Goal: Task Accomplishment & Management: Use online tool/utility

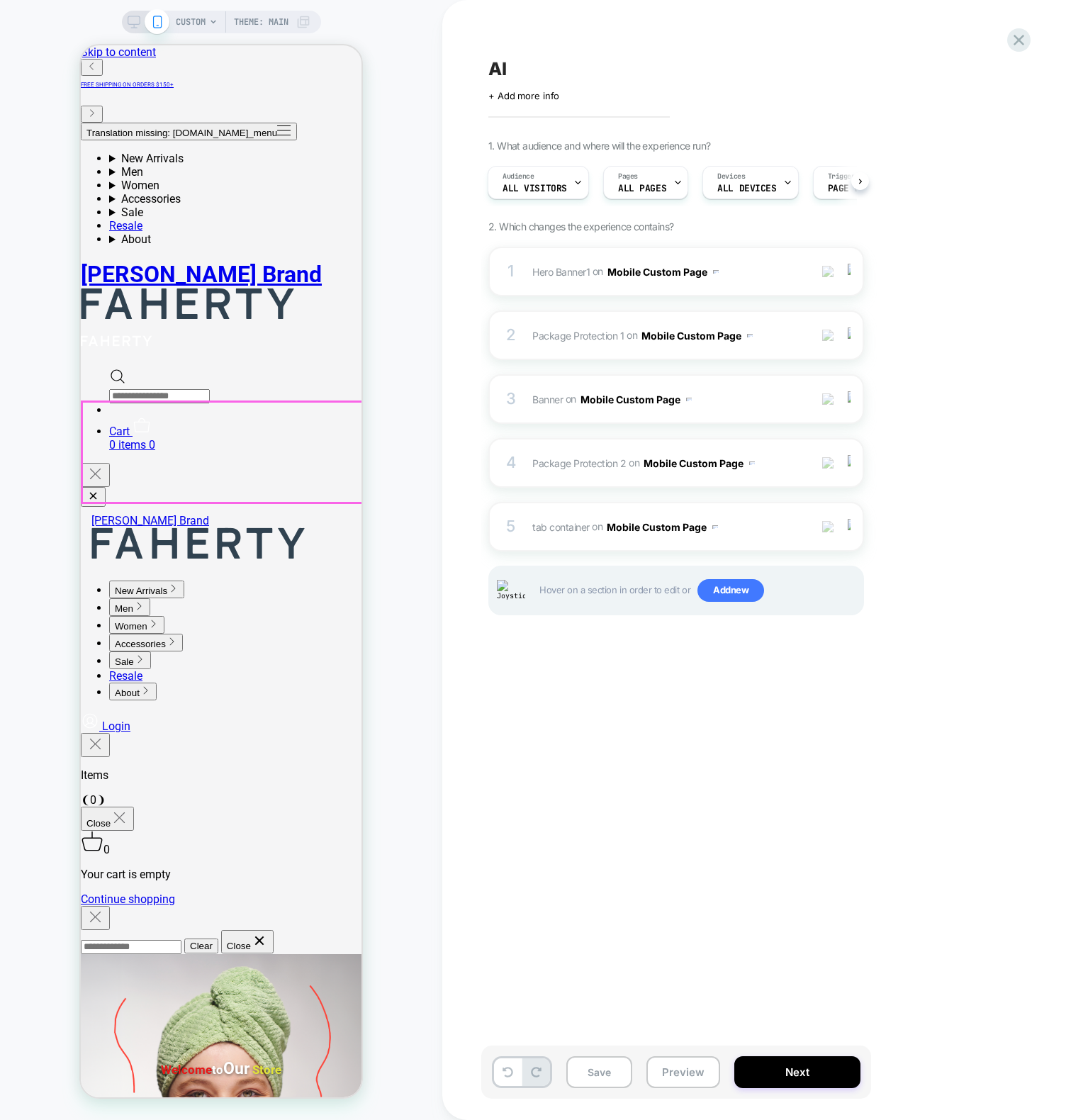
drag, startPoint x: 342, startPoint y: 456, endPoint x: 501, endPoint y: 515, distance: 169.6
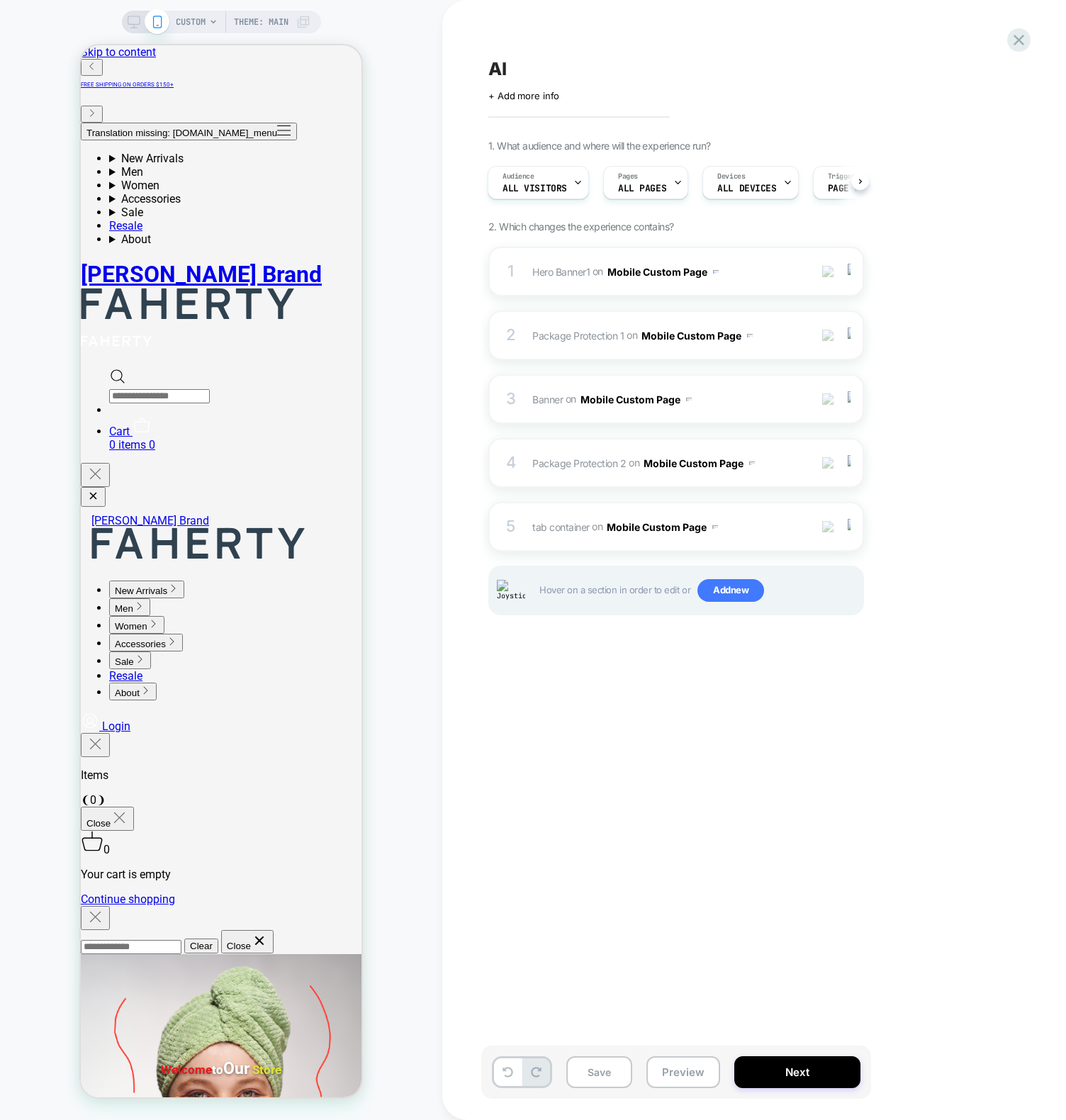
click at [114, 187] on div "AI Click to edit experience details + Add more info 1. What audience and where …" at bounding box center [99, 181] width 29 height 13
click at [417, 681] on div "CUSTOM Theme: MAIN" at bounding box center [221, 560] width 442 height 1092
click at [114, 187] on div "AI Click to edit experience details + Add more info 1. What audience and where …" at bounding box center [99, 181] width 29 height 13
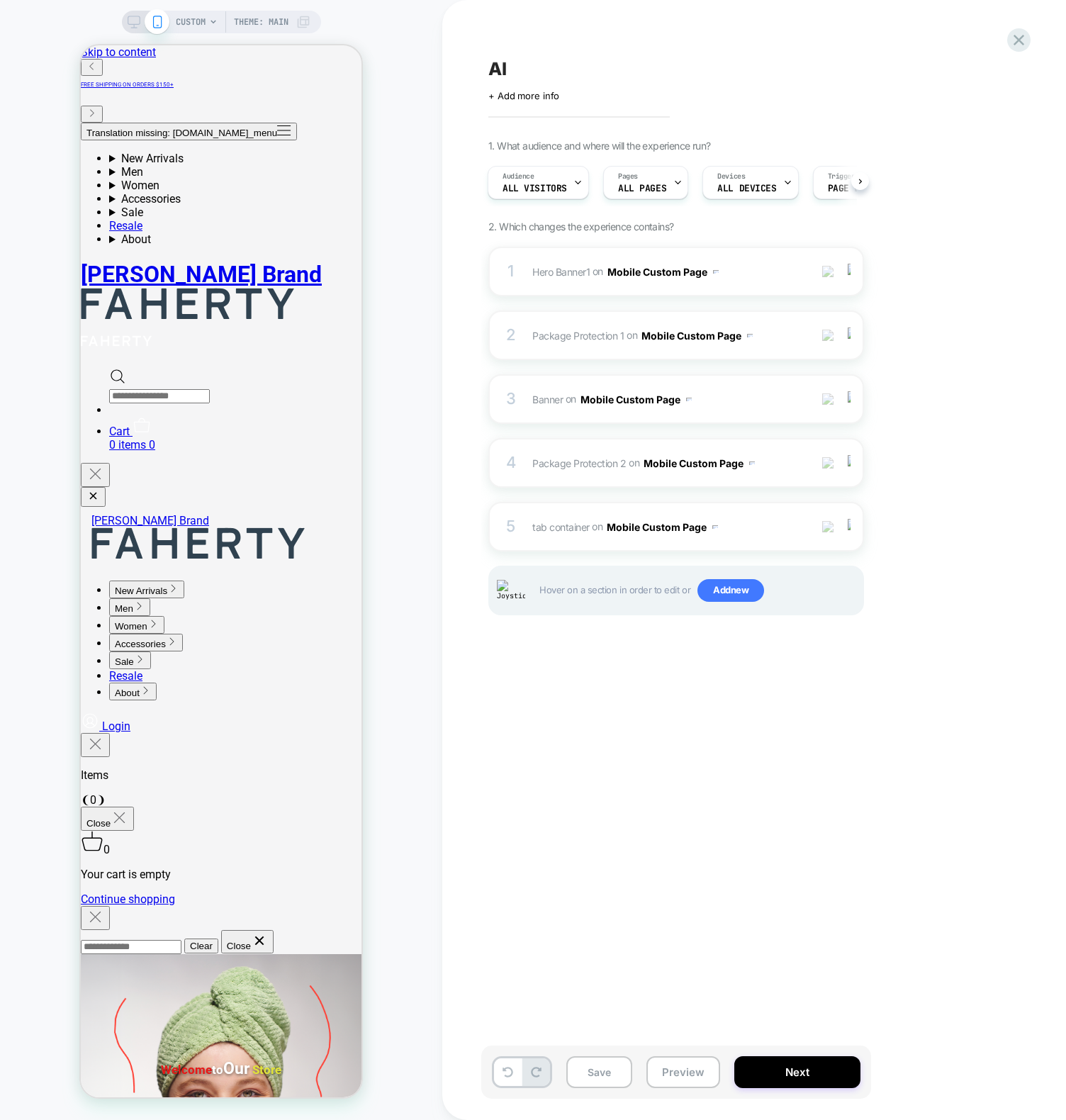
click at [114, 187] on div "AI Click to edit experience details + Add more info 1. What audience and where …" at bounding box center [99, 181] width 29 height 13
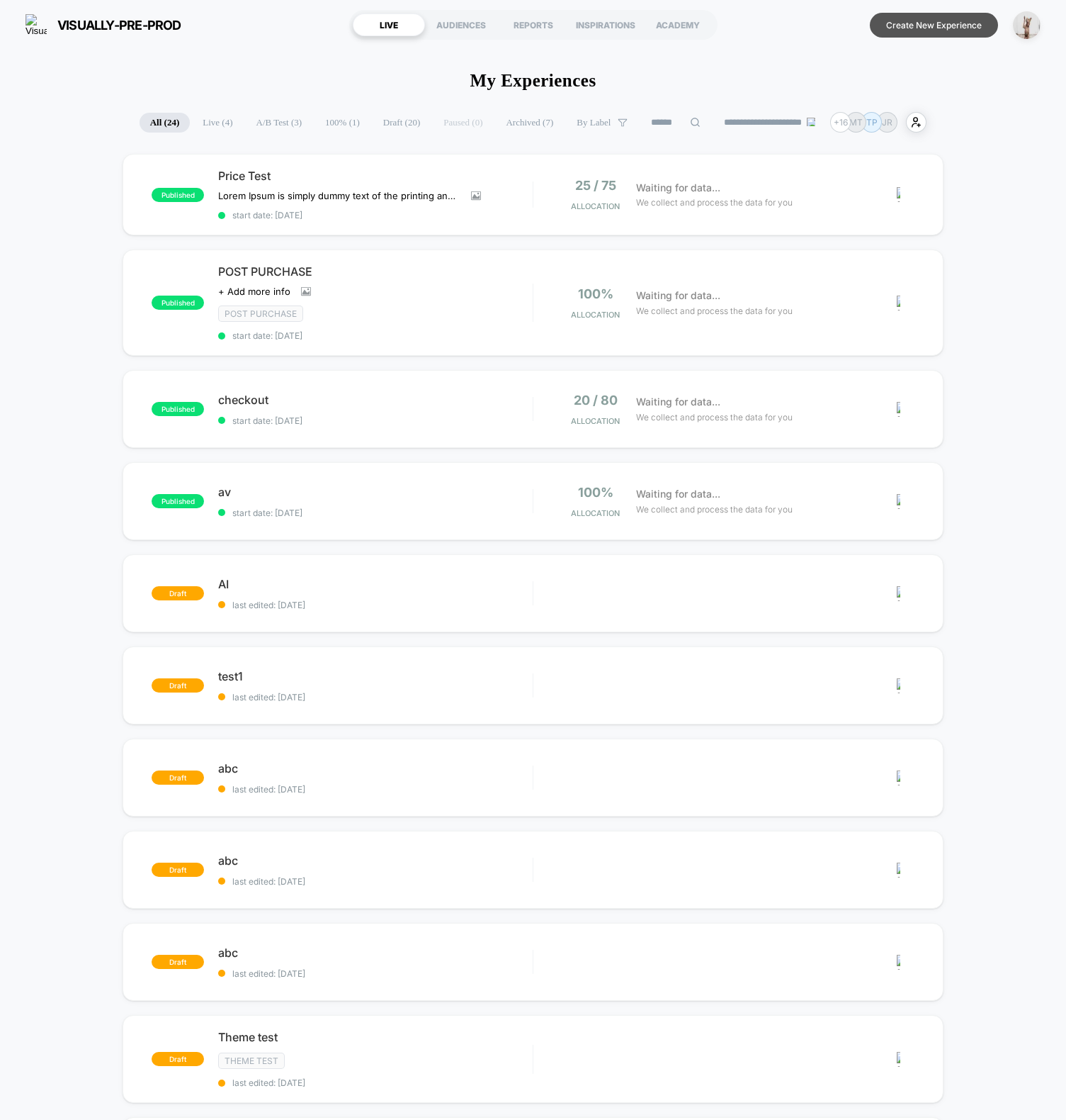
click at [924, 22] on button "Create New Experience" at bounding box center [934, 25] width 128 height 24
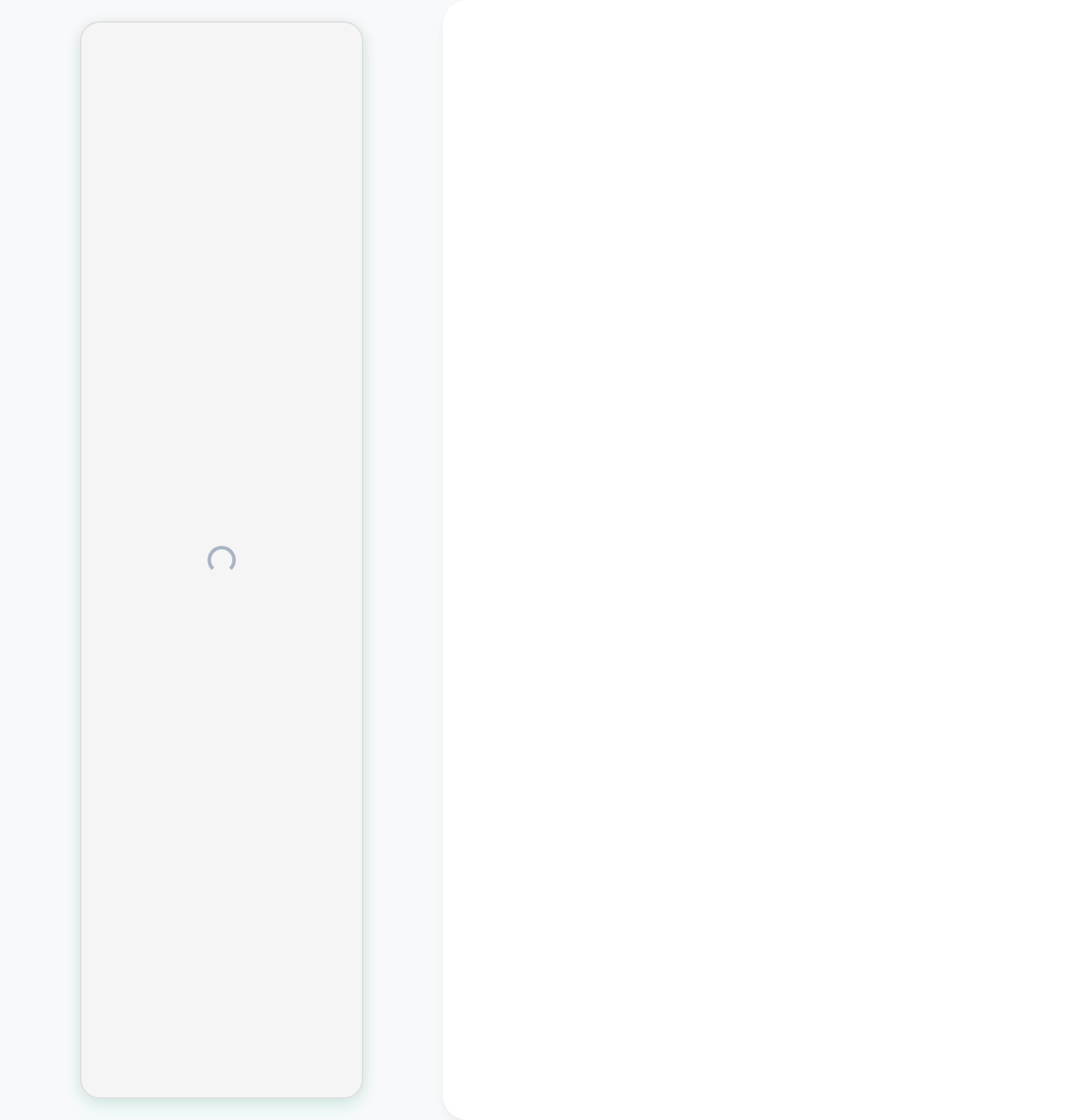
click at [396, 193] on div at bounding box center [221, 560] width 443 height 1092
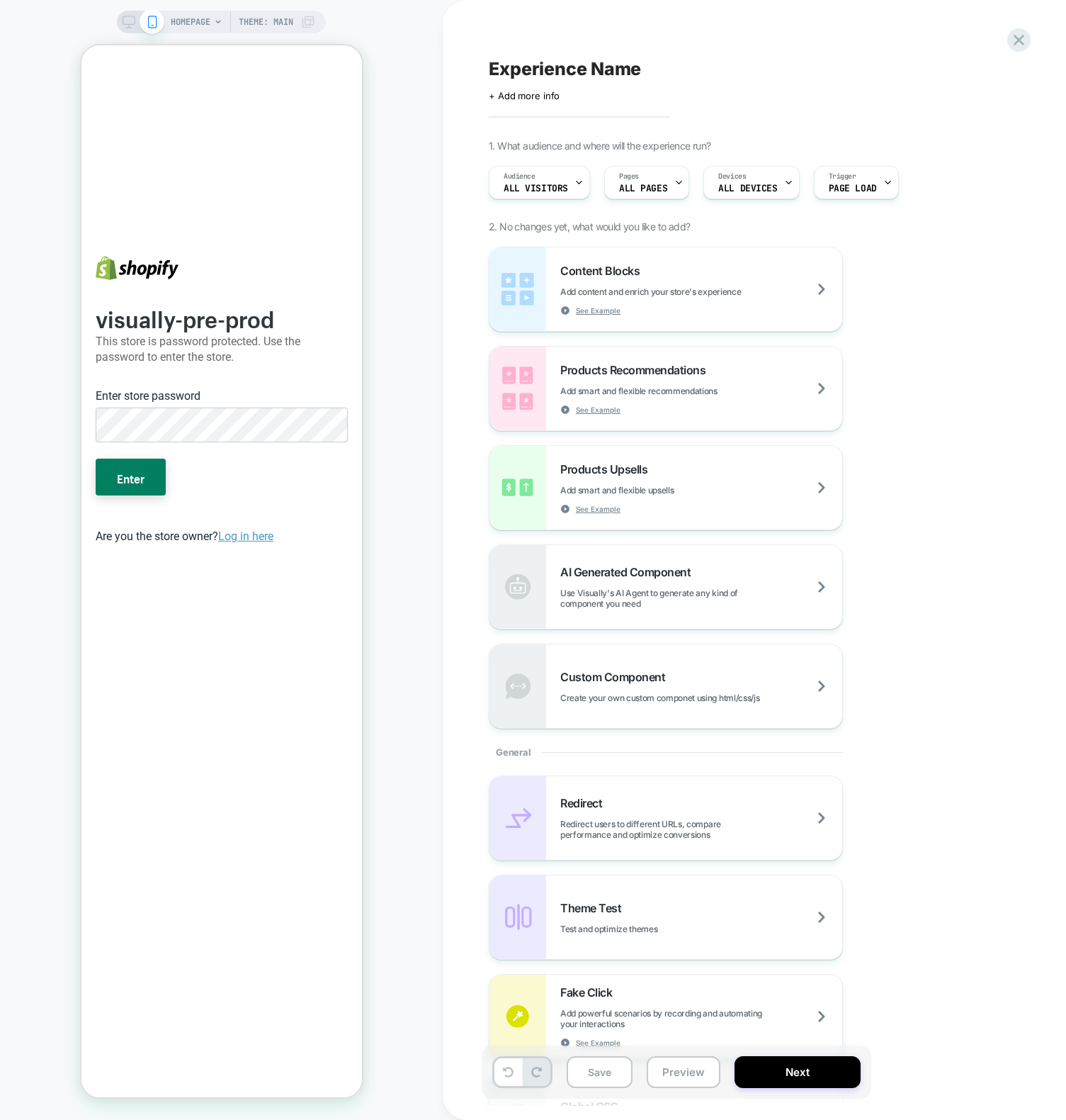
click at [24, 400] on div "HOMEPAGE Theme: MAIN" at bounding box center [221, 560] width 443 height 1092
click at [117, 475] on button "Enter" at bounding box center [130, 476] width 71 height 37
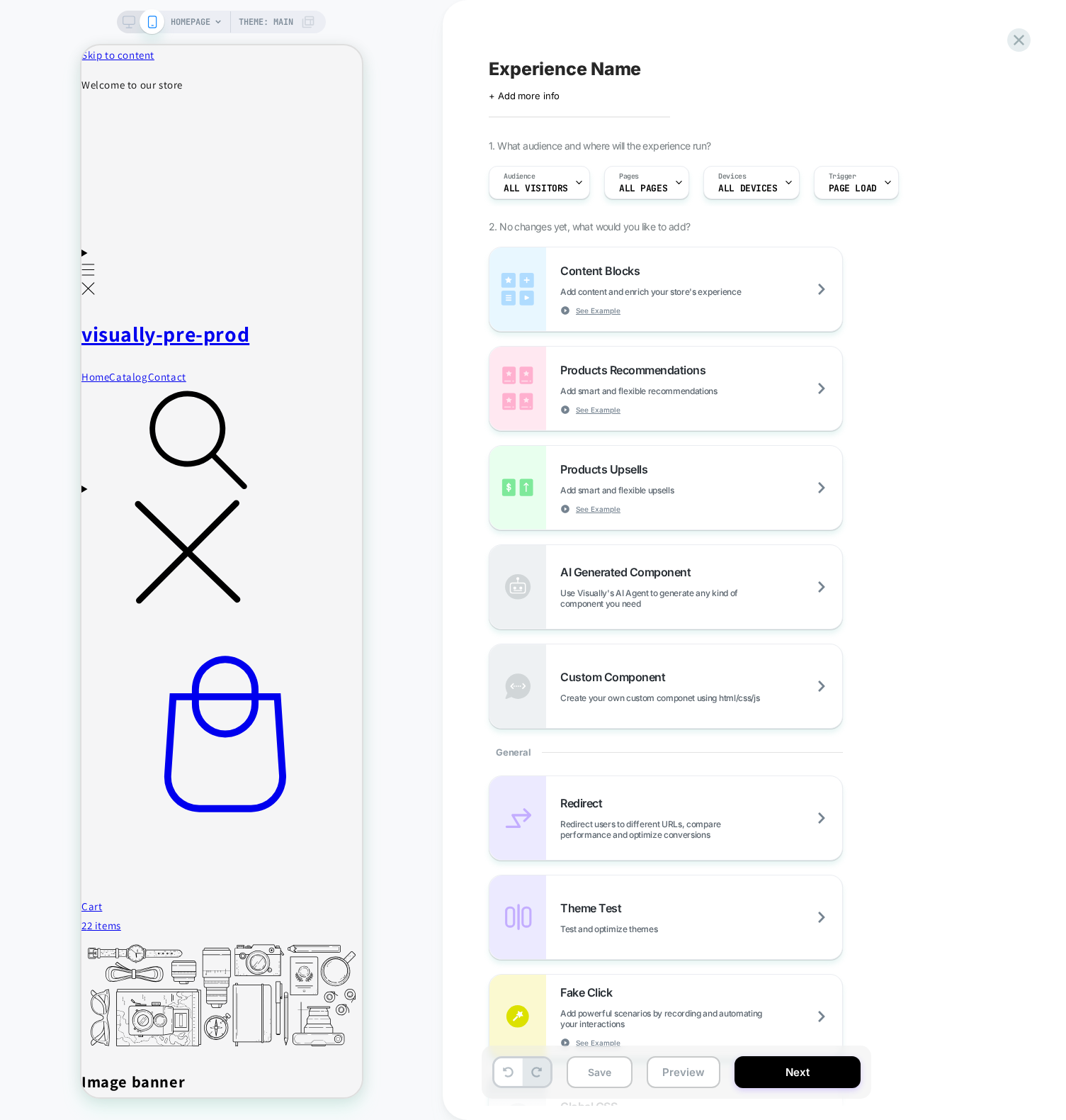
click at [191, 19] on span "HOMEPAGE" at bounding box center [190, 22] width 40 height 23
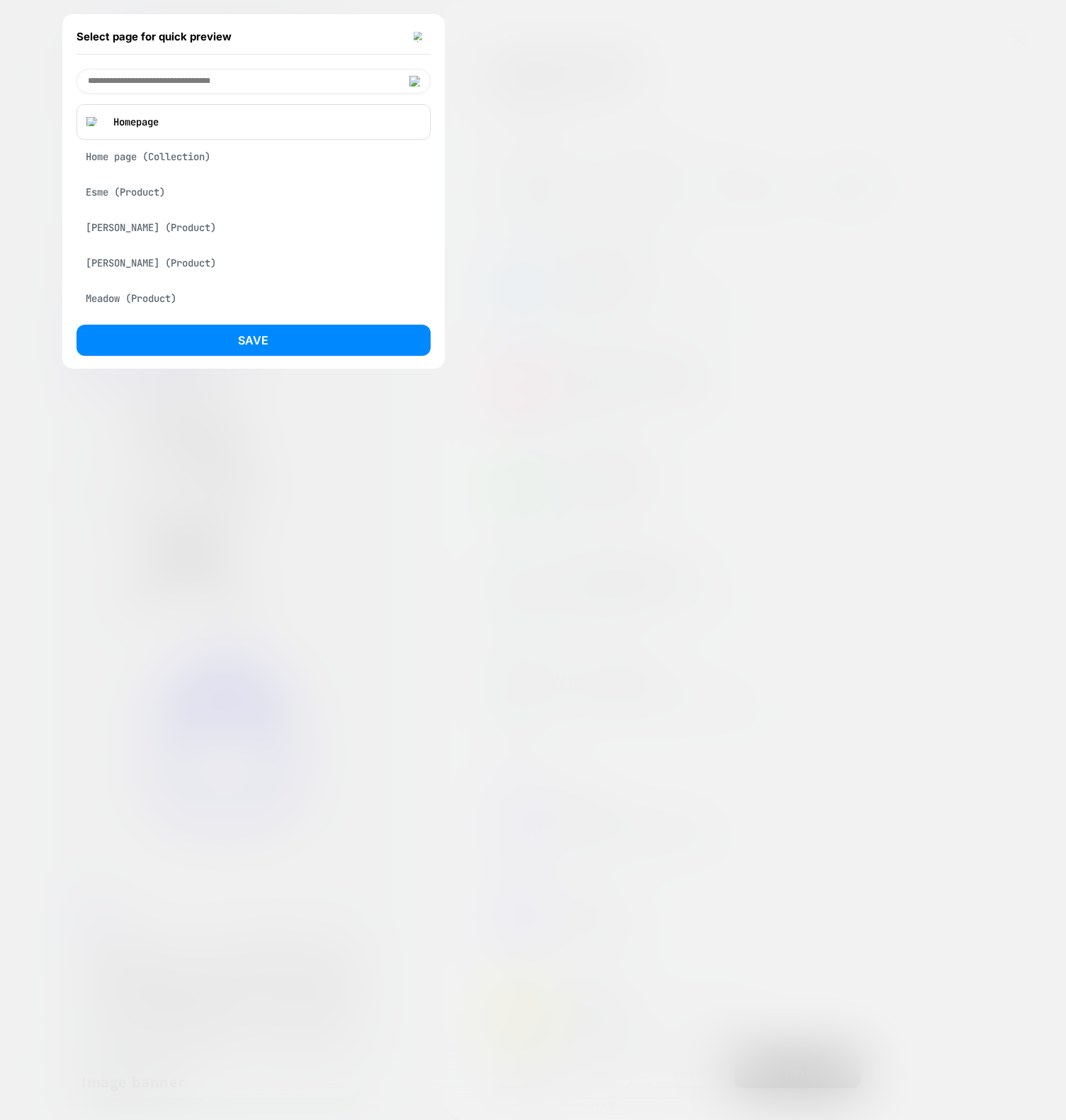
click at [134, 189] on div "Esme (Product)" at bounding box center [253, 192] width 355 height 27
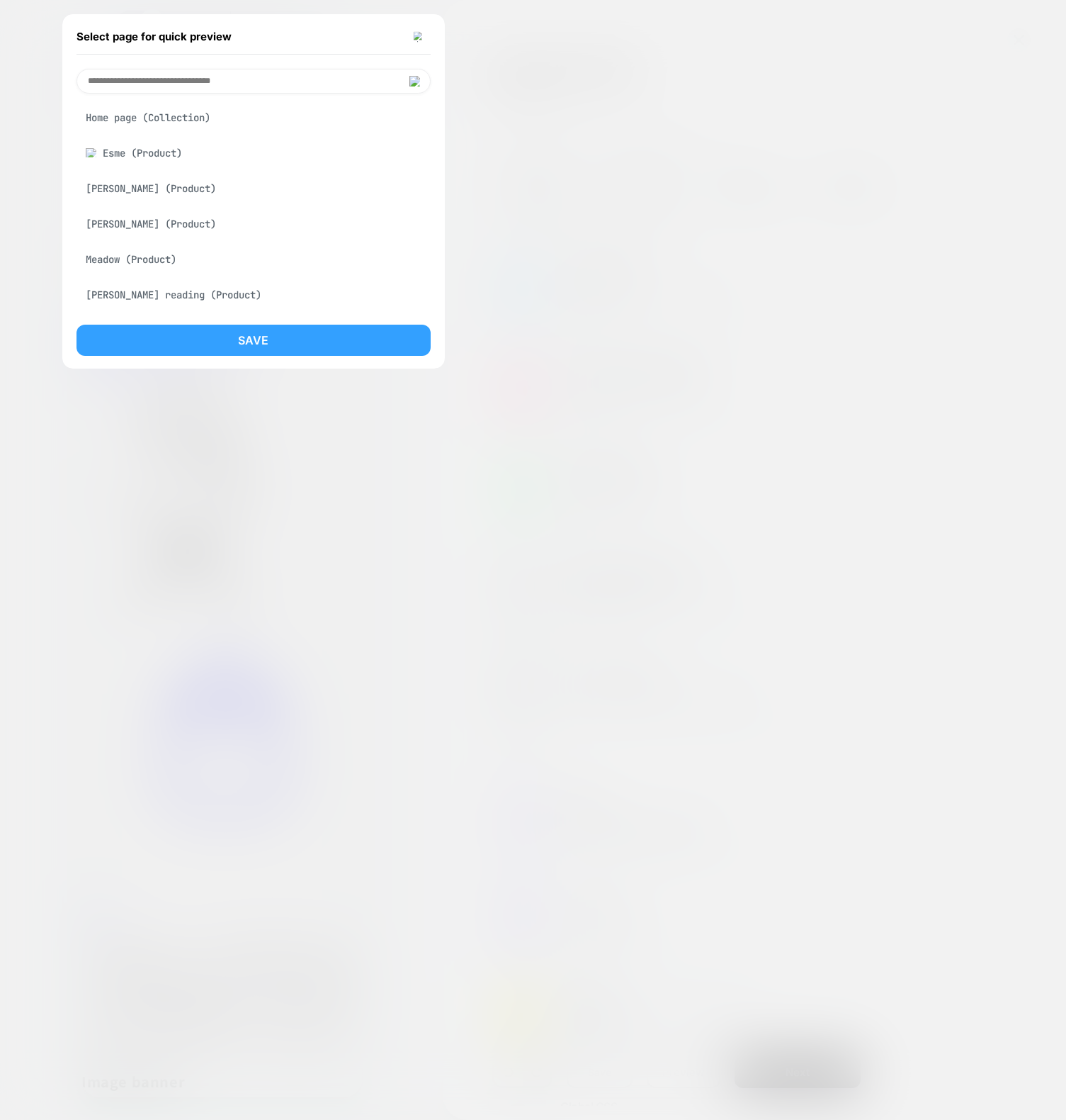
click at [171, 343] on button "Save" at bounding box center [253, 340] width 355 height 31
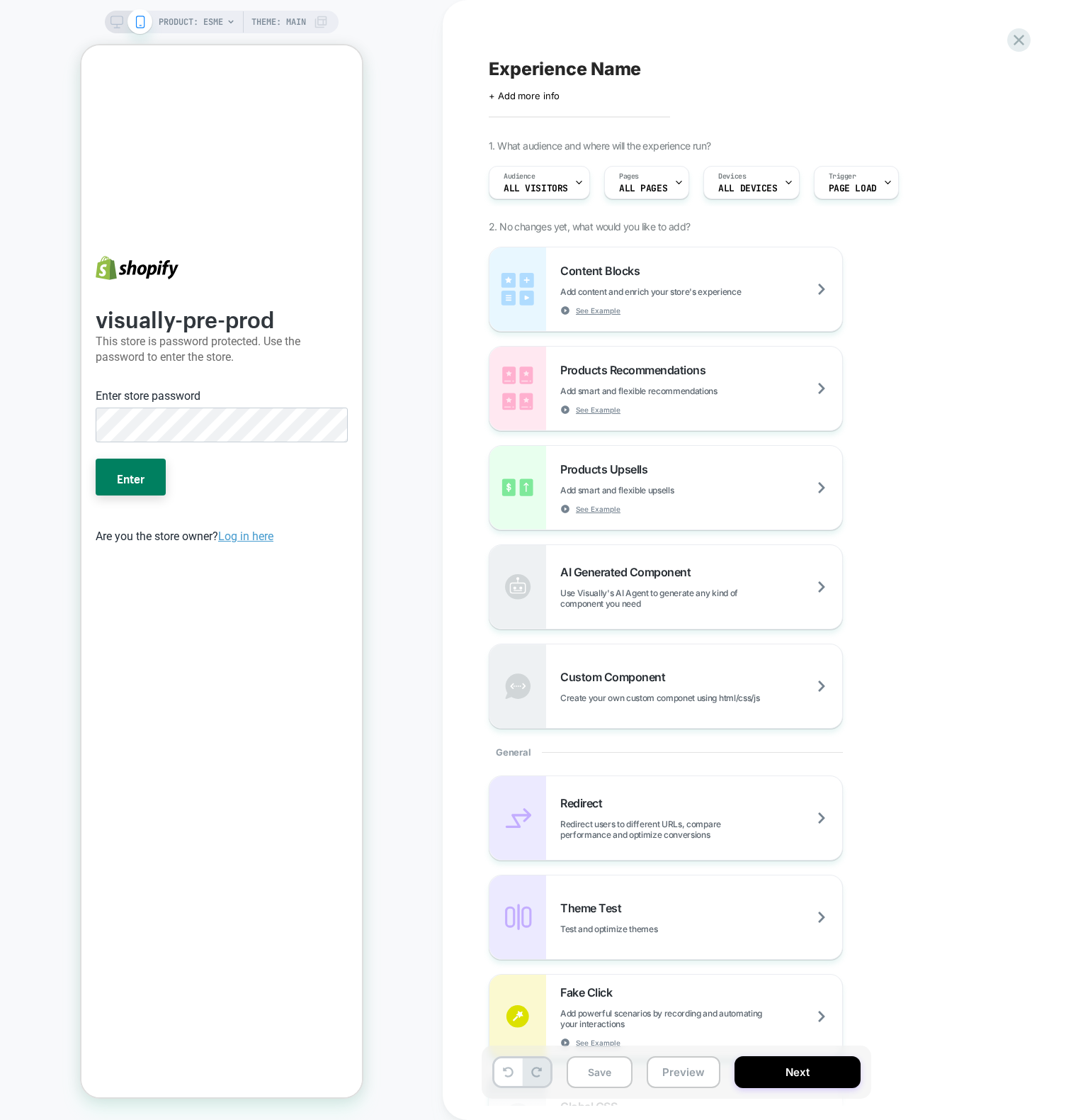
click at [95, 458] on button "Enter" at bounding box center [130, 476] width 71 height 37
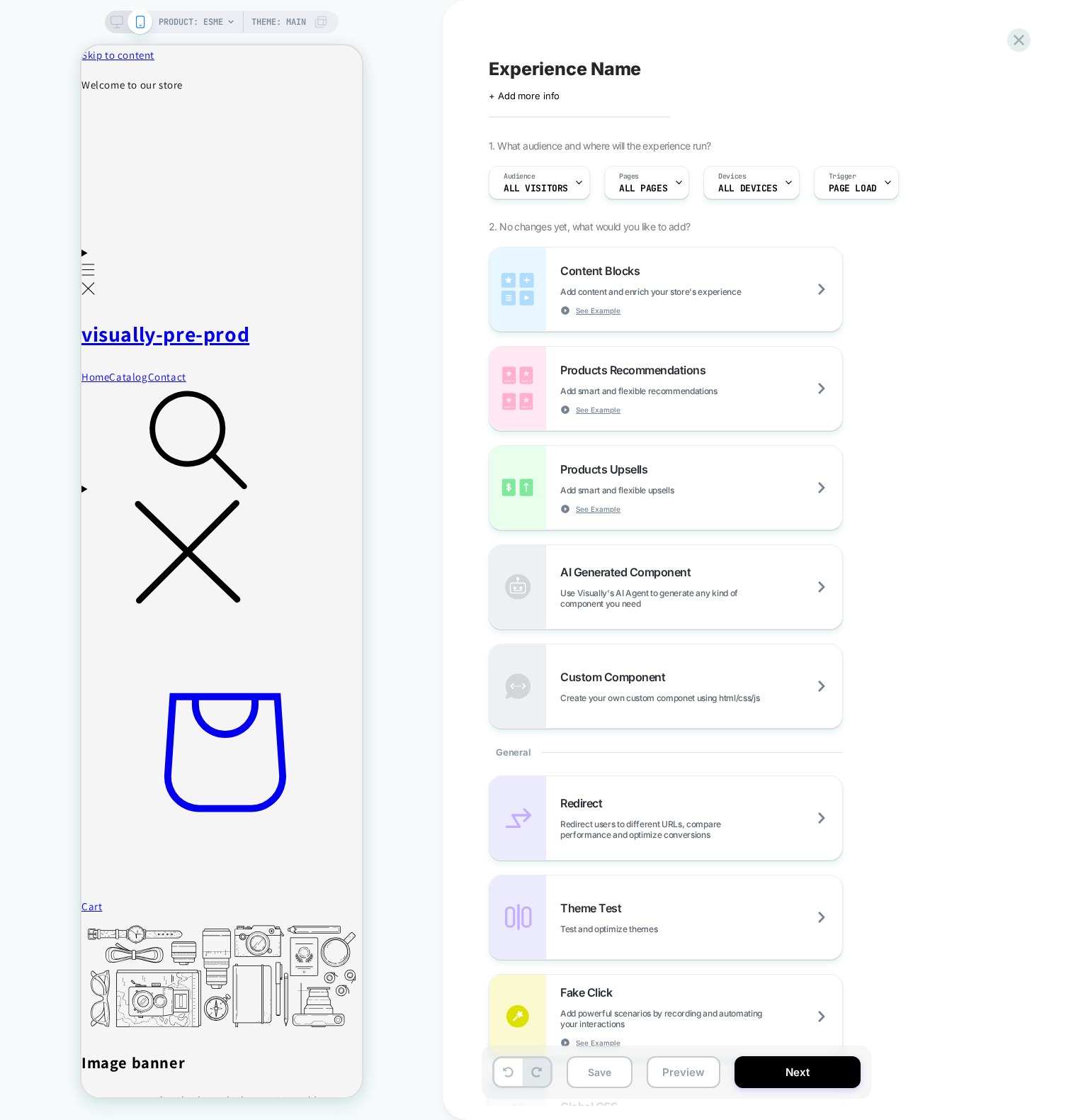
click at [410, 424] on div "PRODUCT: Esme Theme: MAIN" at bounding box center [221, 560] width 443 height 1092
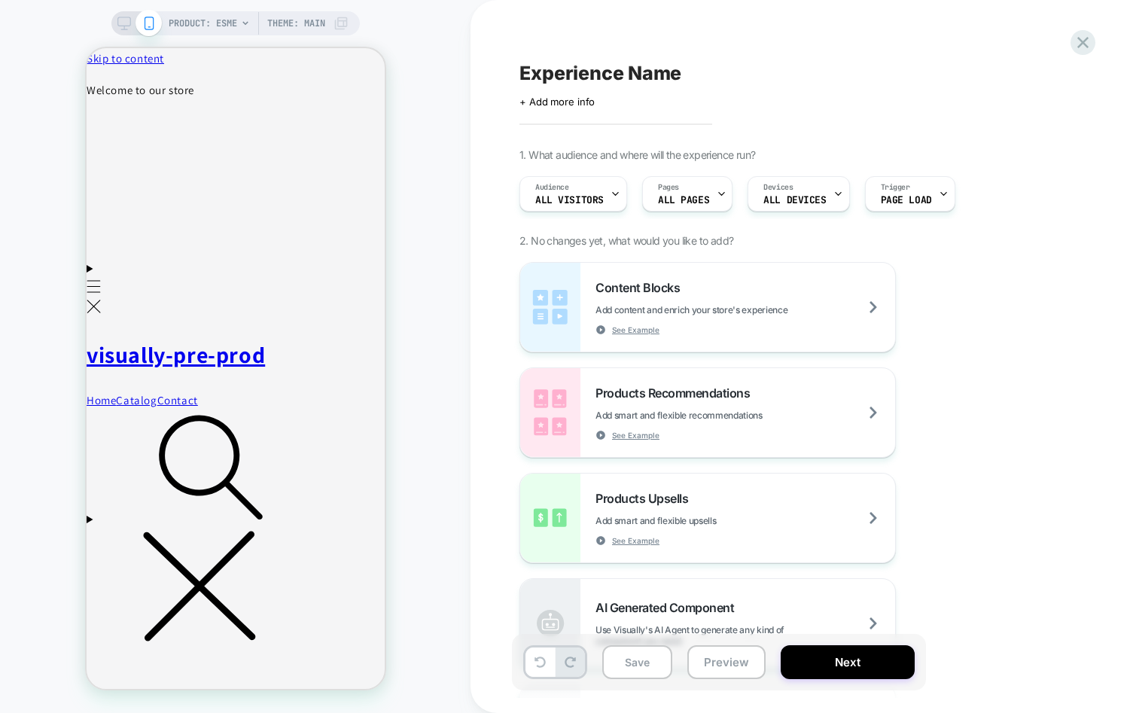
click at [416, 575] on div "PRODUCT: Esme Theme: MAIN" at bounding box center [235, 356] width 471 height 683
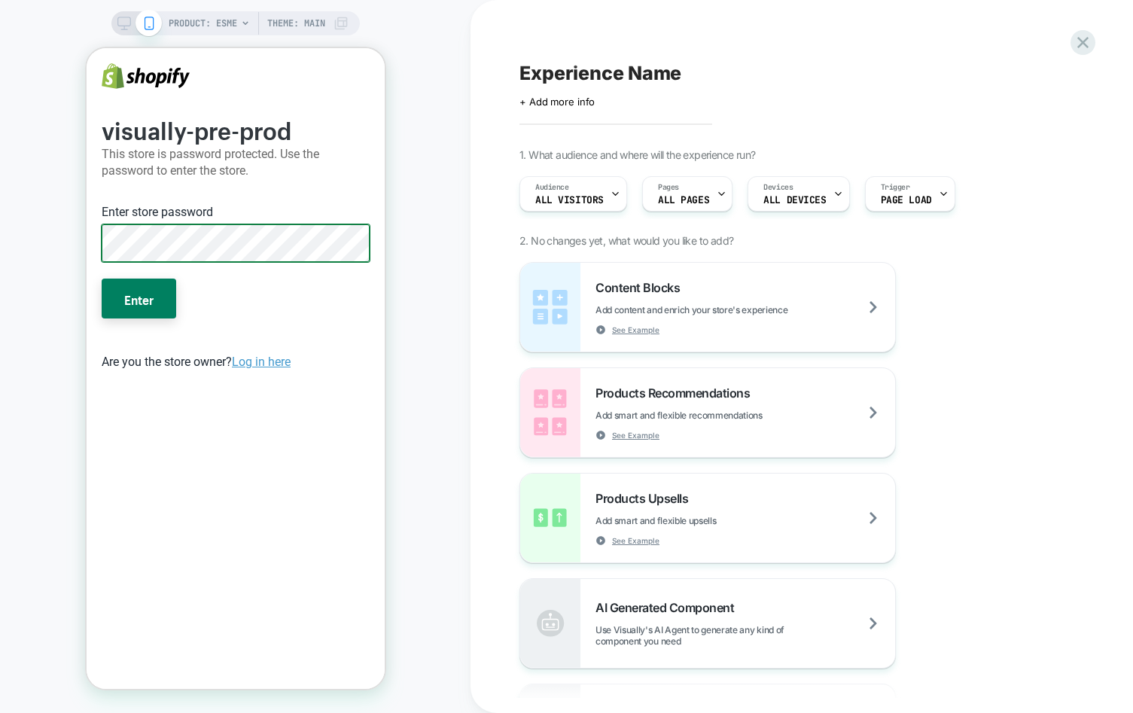
click at [101, 279] on button "Enter" at bounding box center [138, 298] width 75 height 39
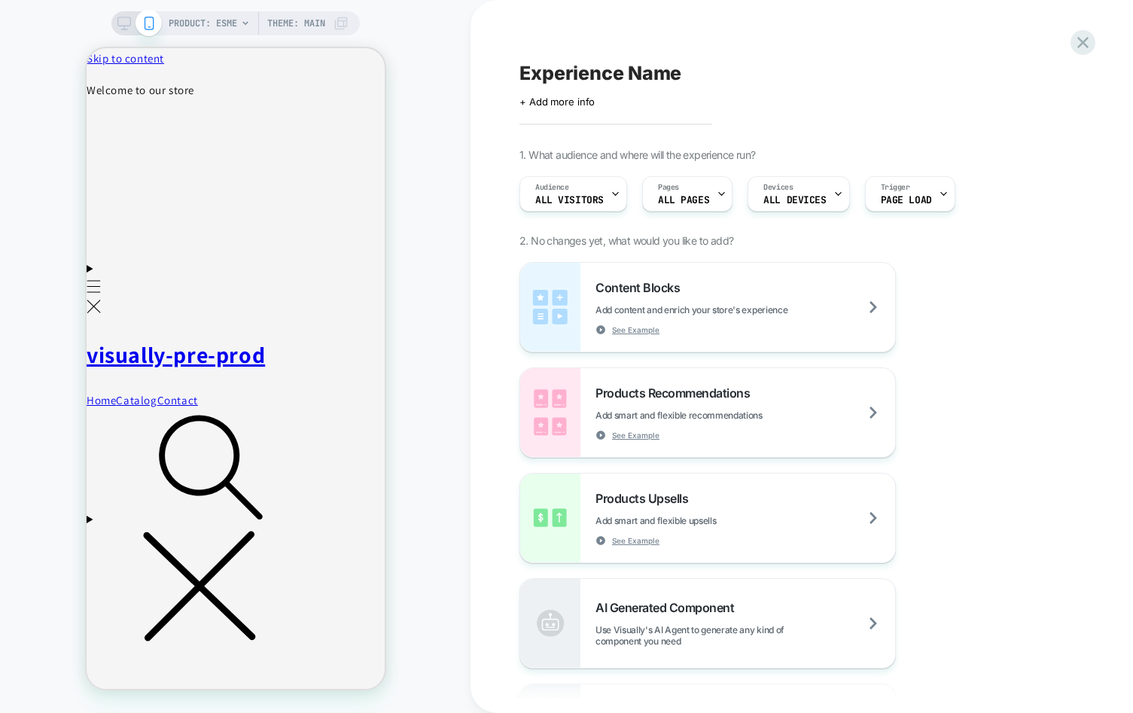
click at [413, 488] on div "PRODUCT: Esme Theme: MAIN" at bounding box center [235, 356] width 471 height 683
click at [218, 23] on span "PRODUCT: Esme" at bounding box center [203, 23] width 69 height 24
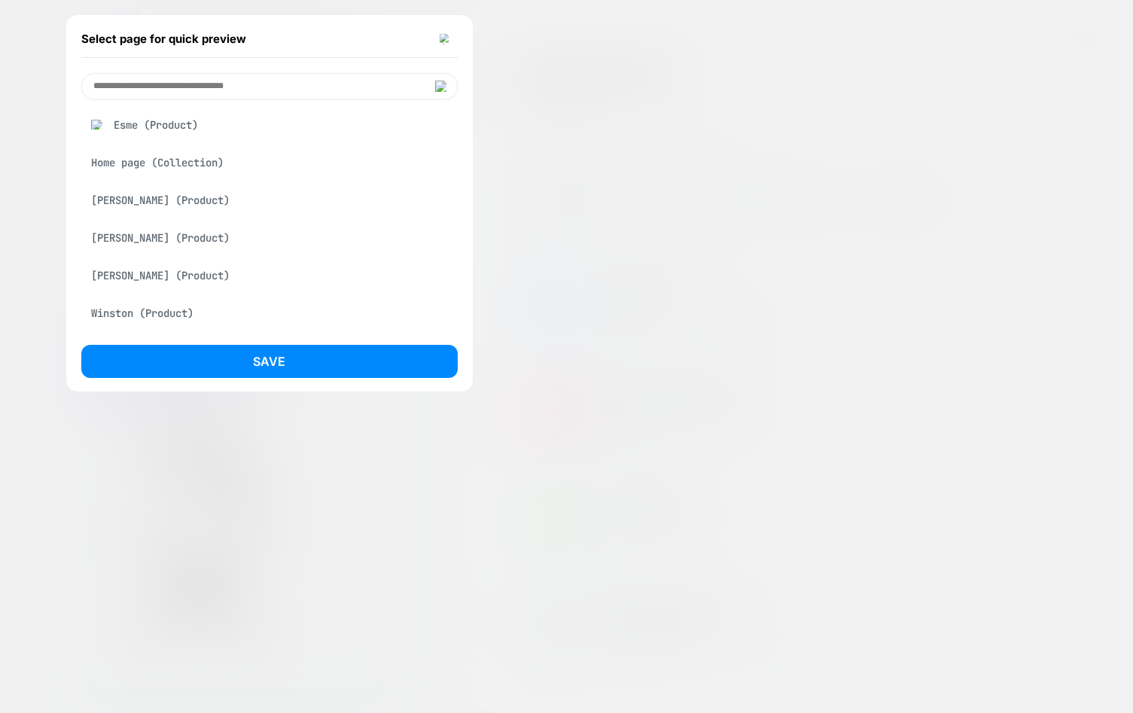
click at [145, 242] on div "Adam (Product)" at bounding box center [269, 238] width 377 height 29
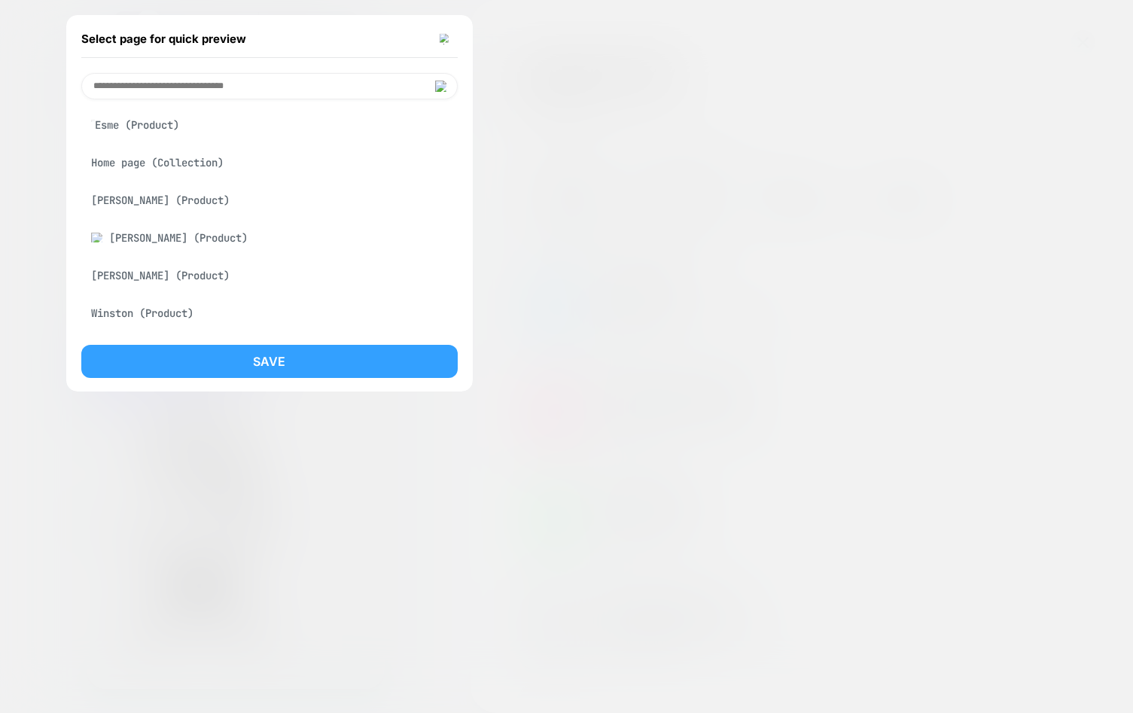
click at [189, 368] on button "Save" at bounding box center [269, 361] width 377 height 33
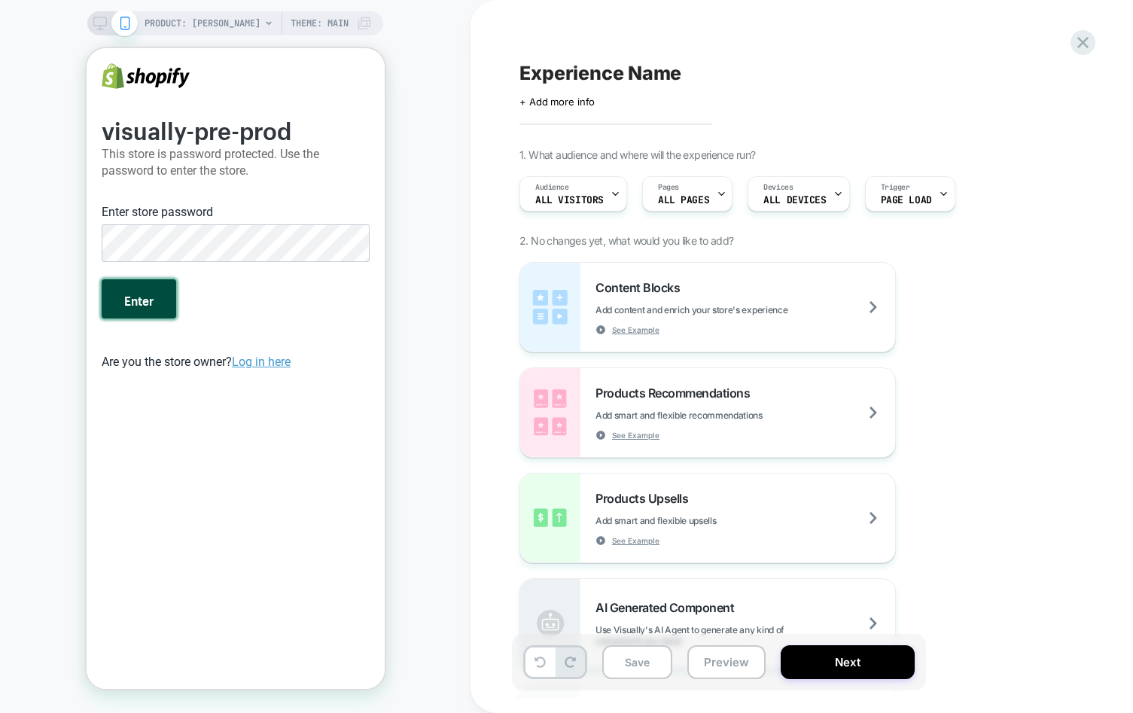
click at [125, 313] on button "Enter" at bounding box center [138, 298] width 75 height 39
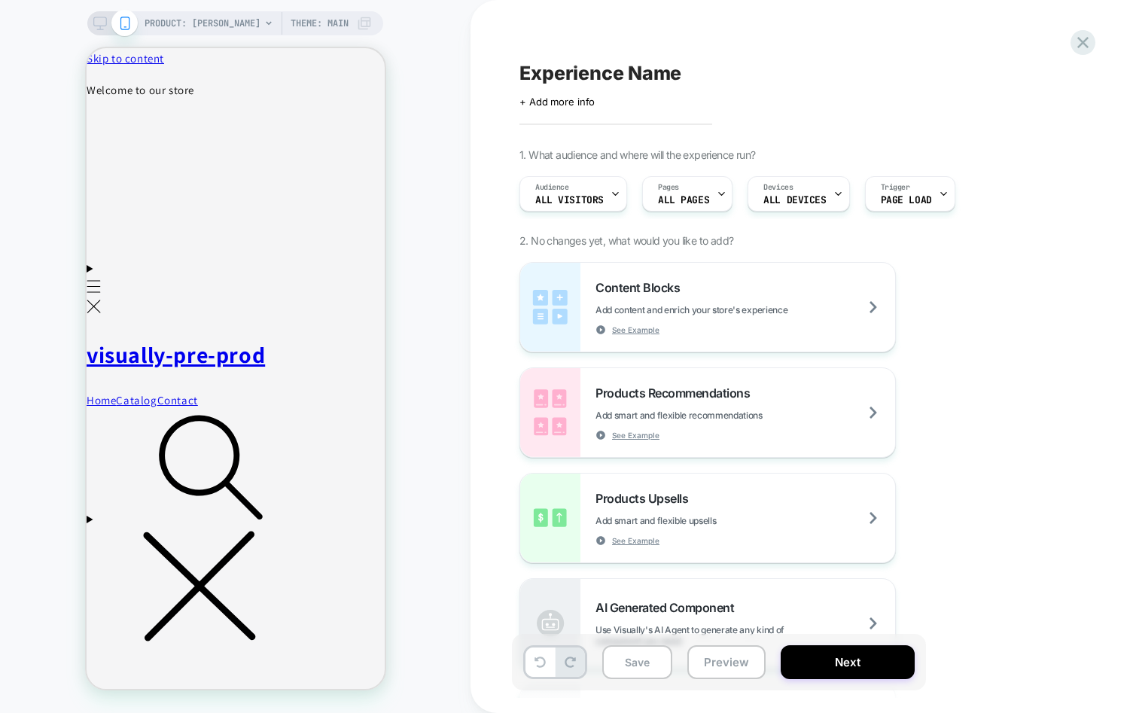
drag, startPoint x: 420, startPoint y: 562, endPoint x: 428, endPoint y: 558, distance: 8.4
click at [420, 562] on div "PRODUCT: [PERSON_NAME] Theme: MAIN" at bounding box center [235, 356] width 471 height 683
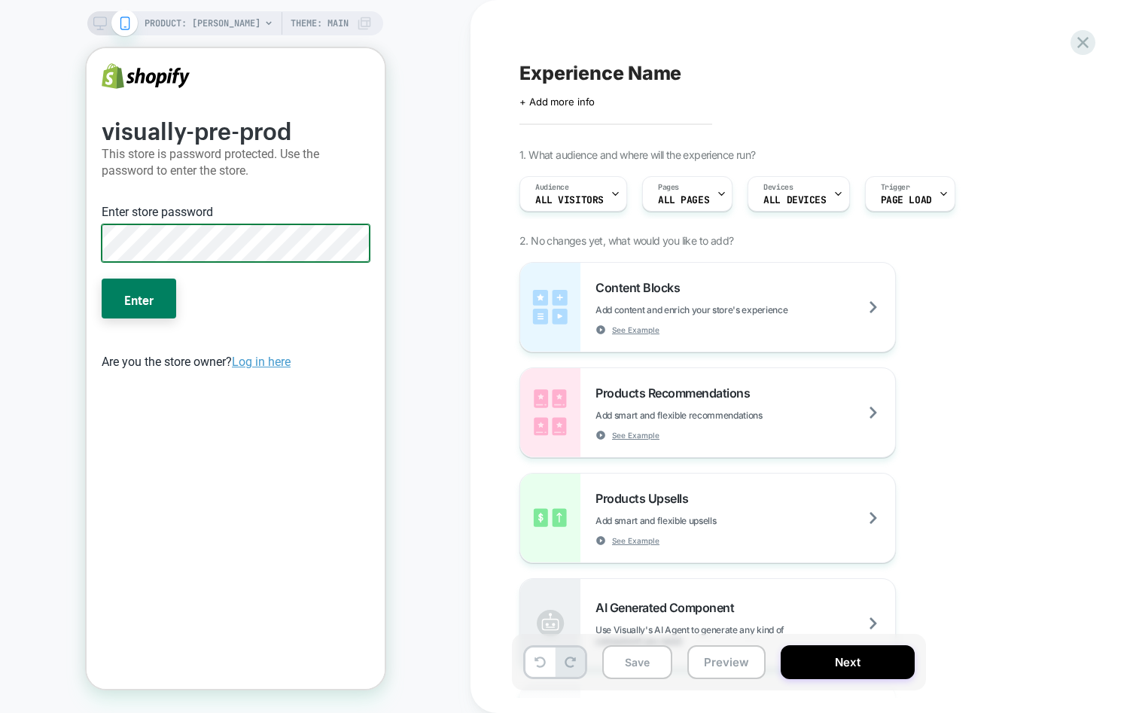
click at [101, 279] on button "Enter" at bounding box center [138, 298] width 75 height 39
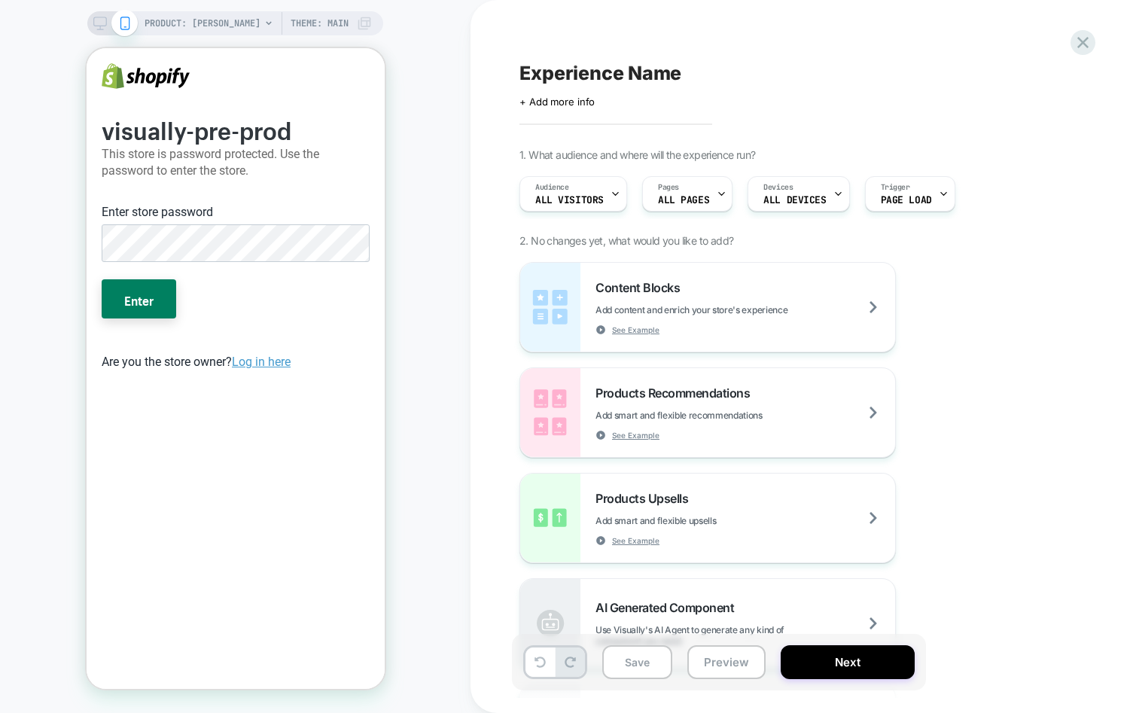
click at [377, 178] on div "visually-pre-prod This store is password protected. Use the password to enter t…" at bounding box center [235, 349] width 298 height 603
click at [461, 146] on div "PRODUCT: [PERSON_NAME] Theme: MAIN" at bounding box center [235, 356] width 471 height 683
